Goal: Task Accomplishment & Management: Manage account settings

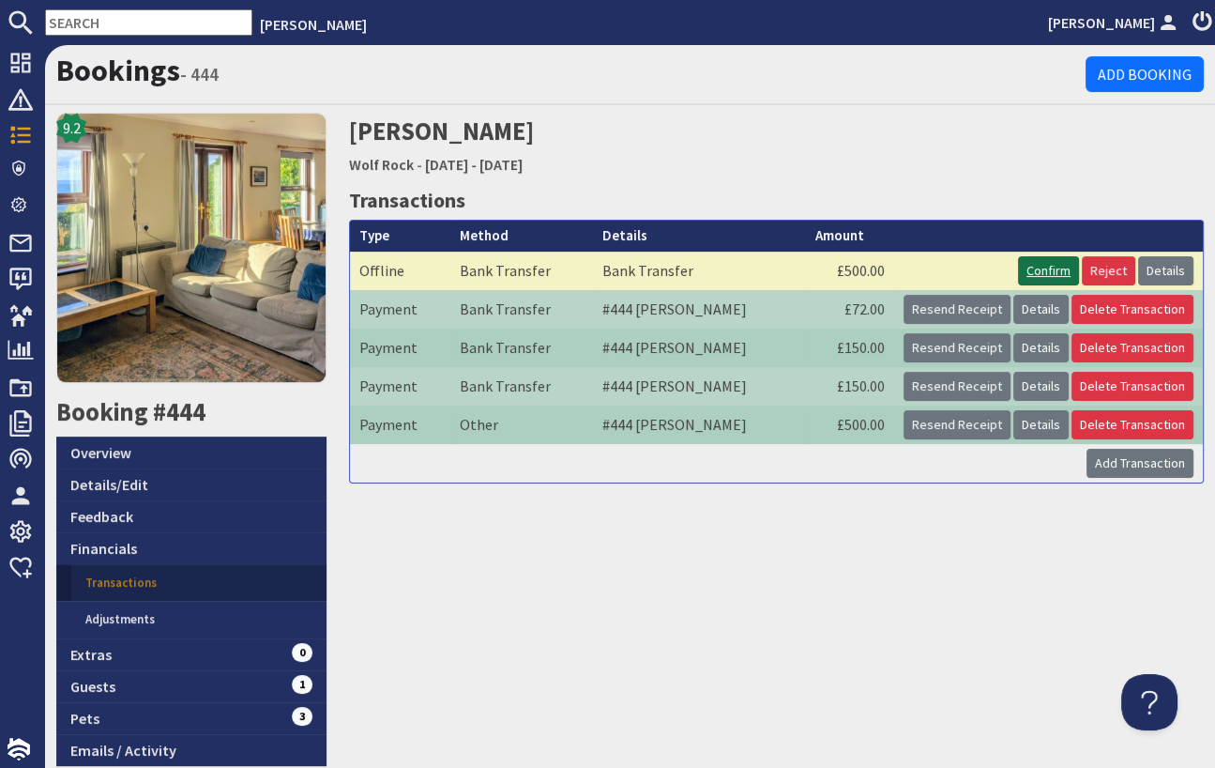
click at [1056, 276] on link "Confirm" at bounding box center [1048, 270] width 61 height 29
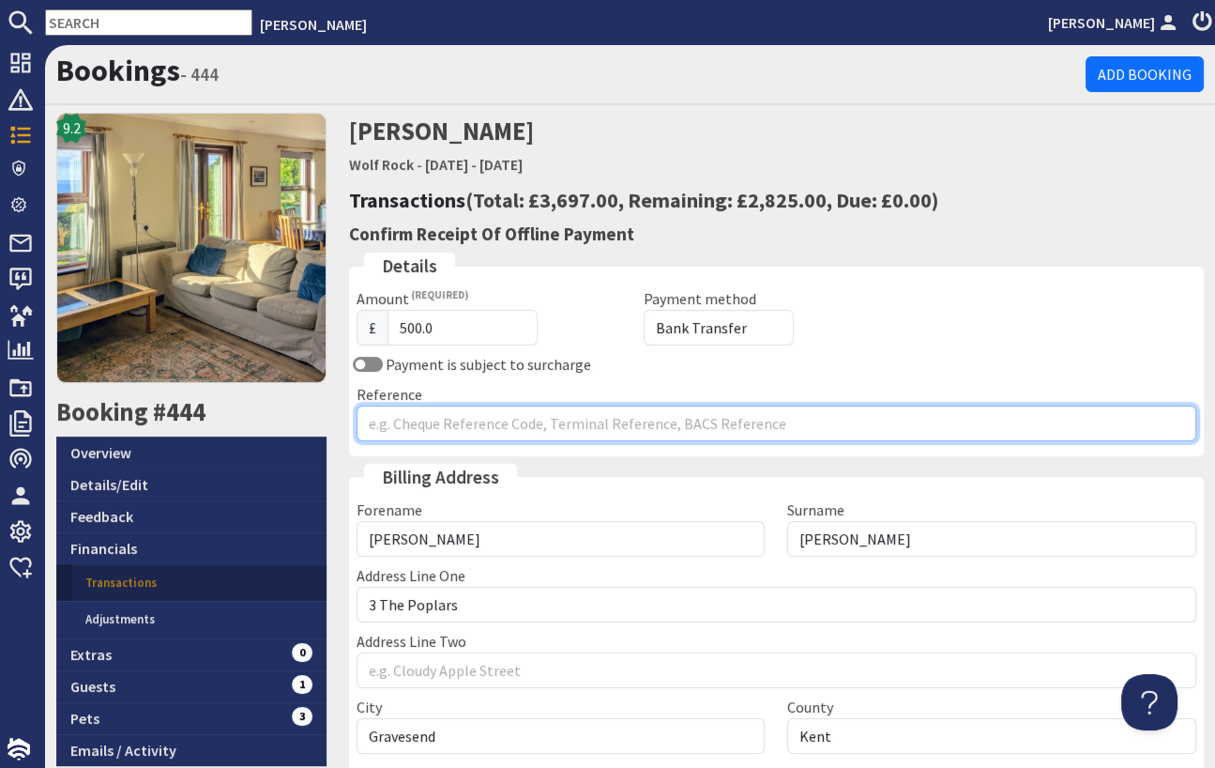
click at [485, 417] on input "Reference" at bounding box center [777, 423] width 840 height 36
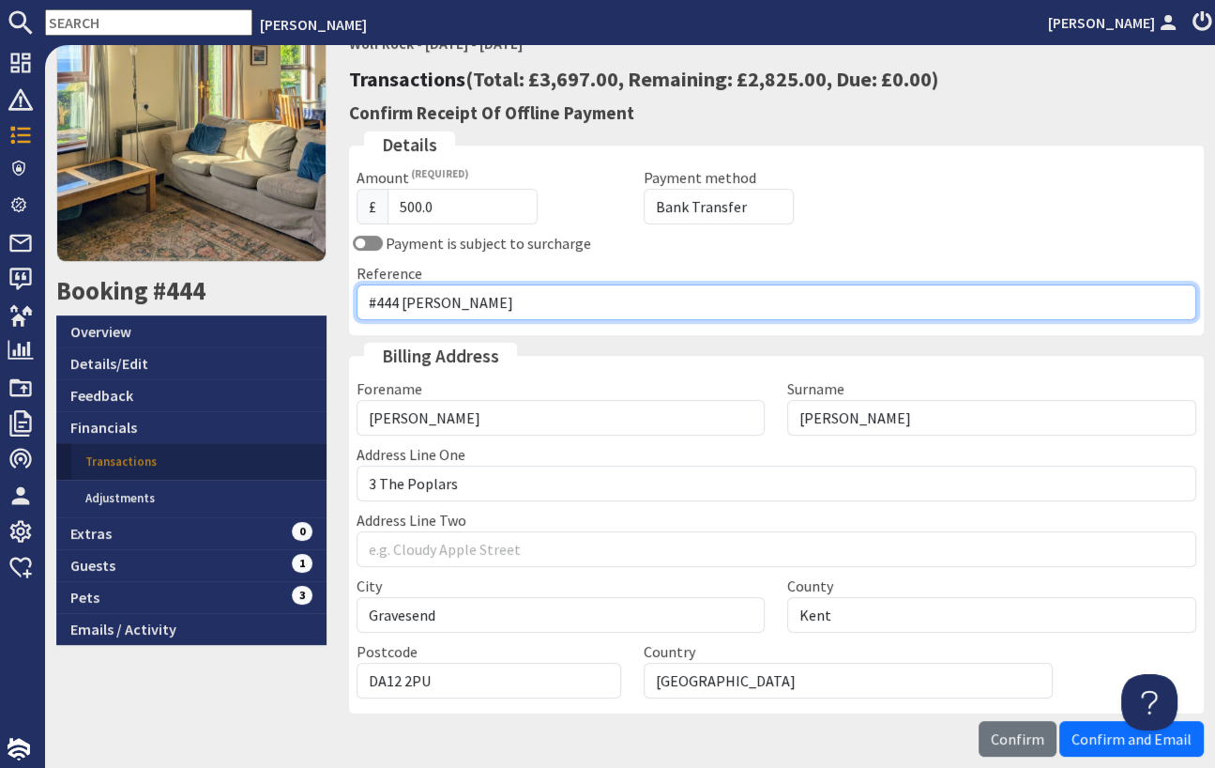
scroll to position [206, 0]
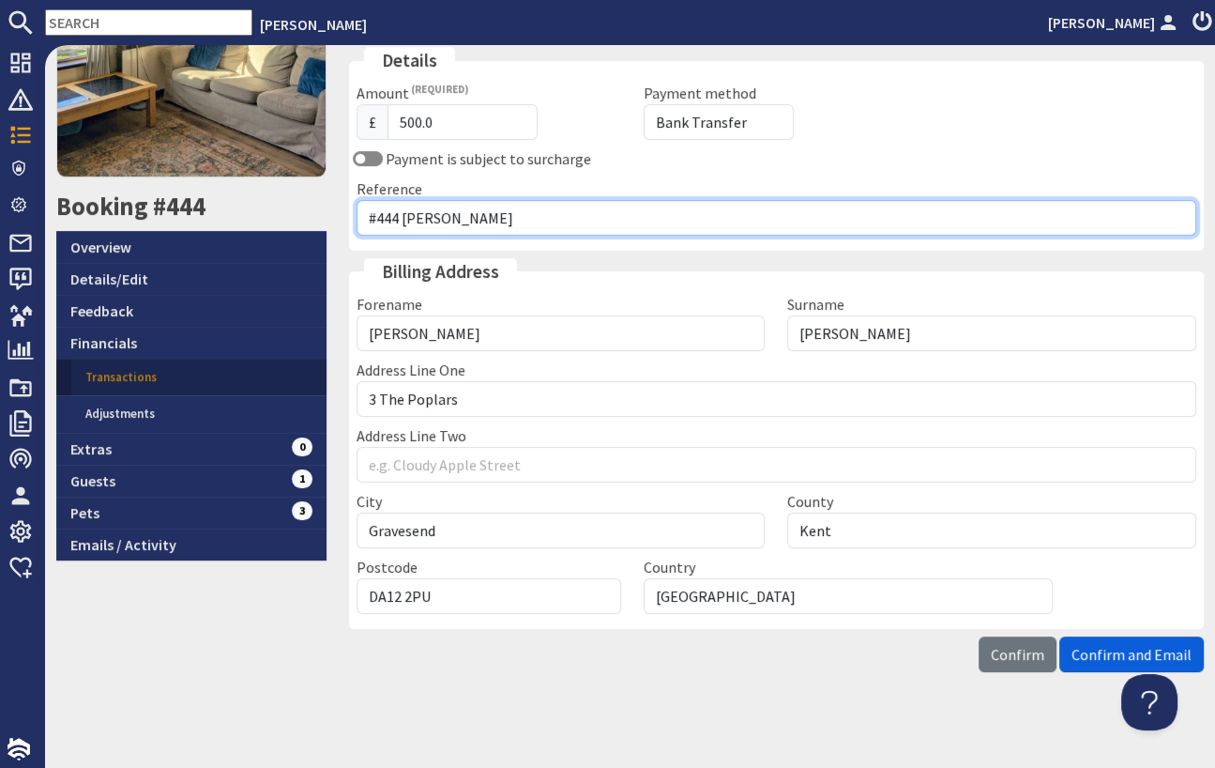
type input "#444 [PERSON_NAME]"
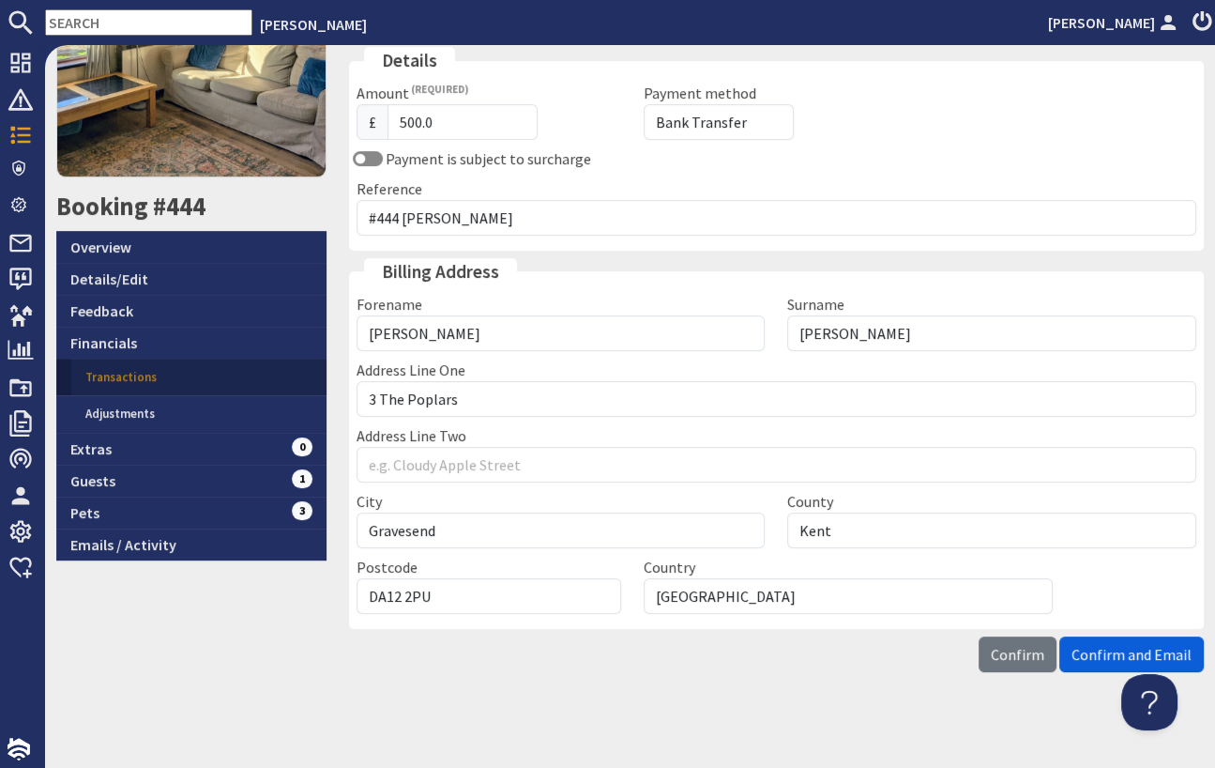
click at [1138, 645] on span "Confirm and Email" at bounding box center [1132, 654] width 120 height 19
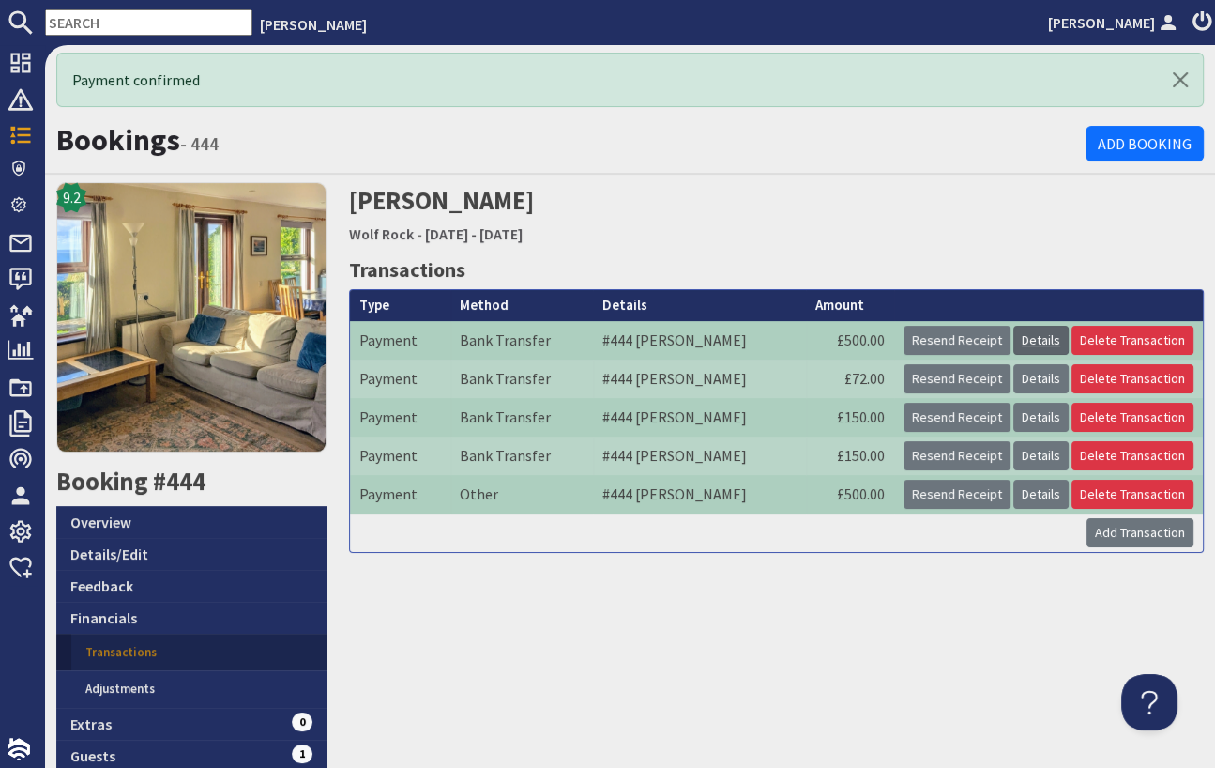
click at [1039, 336] on link "Details" at bounding box center [1041, 340] width 55 height 29
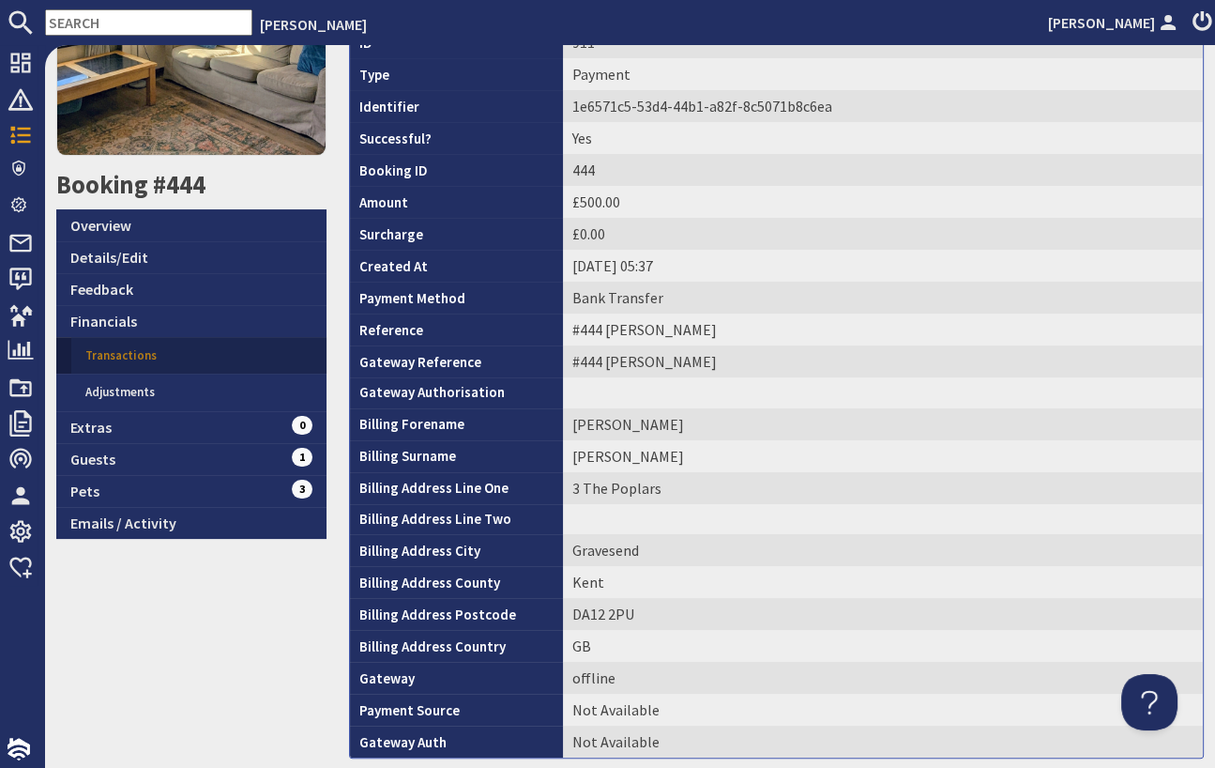
scroll to position [113, 0]
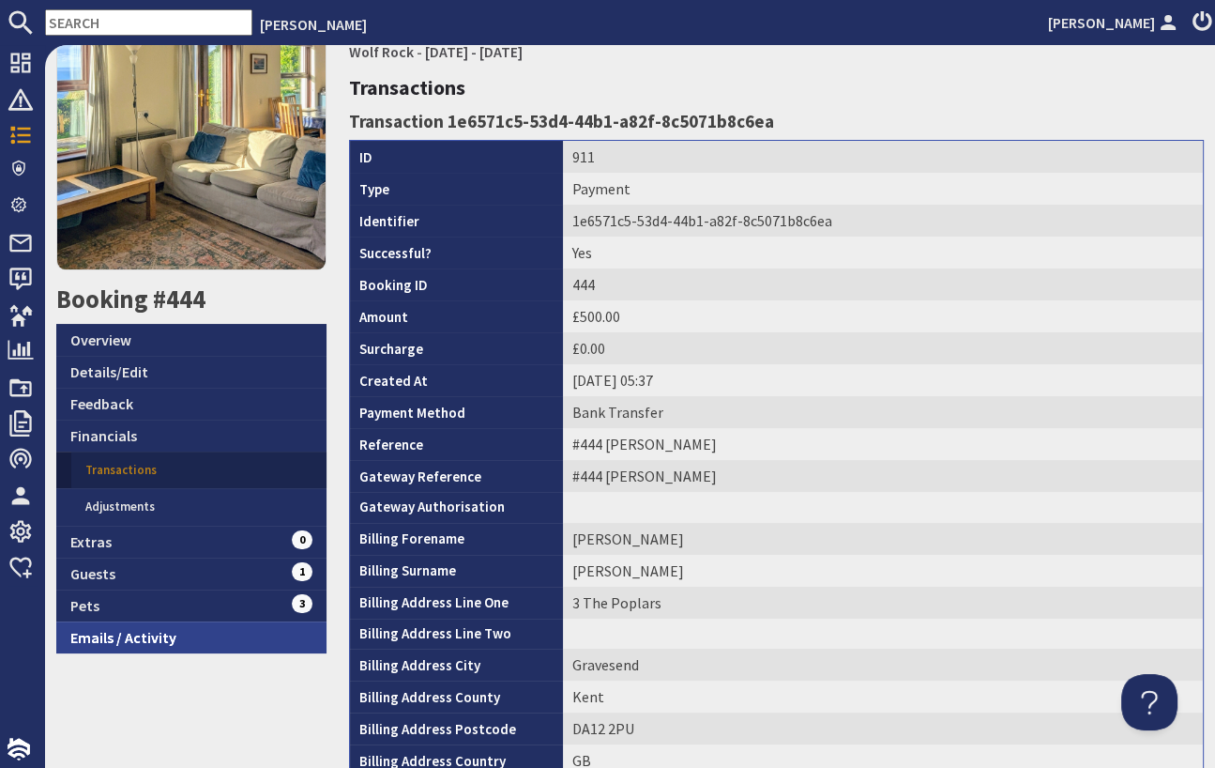
click at [158, 644] on link "Emails / Activity" at bounding box center [191, 637] width 270 height 32
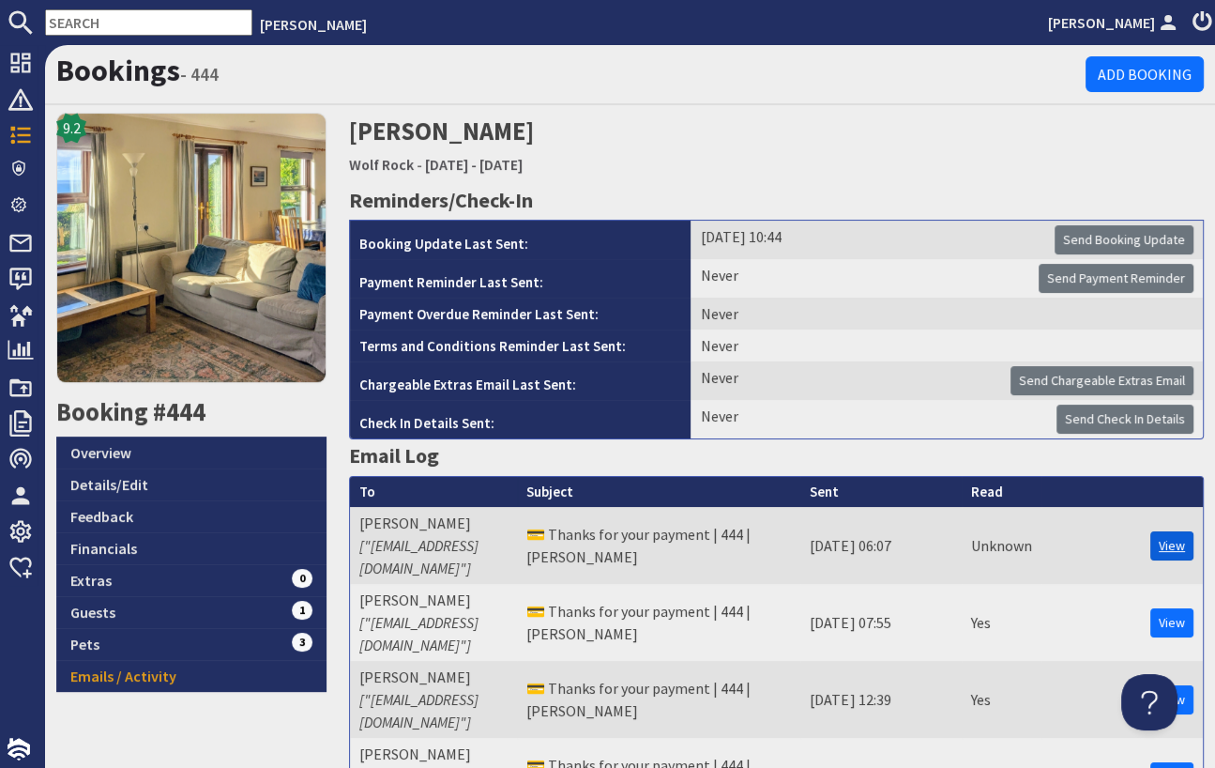
click at [1169, 531] on link "View" at bounding box center [1172, 545] width 43 height 29
